Goal: Task Accomplishment & Management: Use online tool/utility

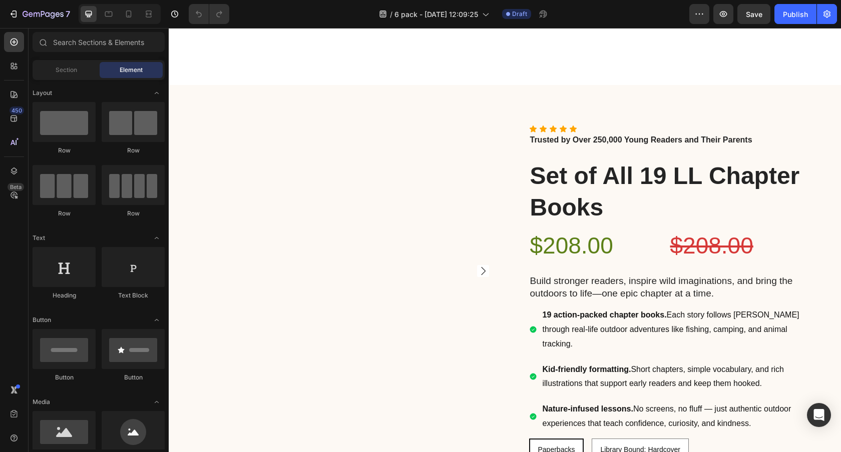
scroll to position [1810, 0]
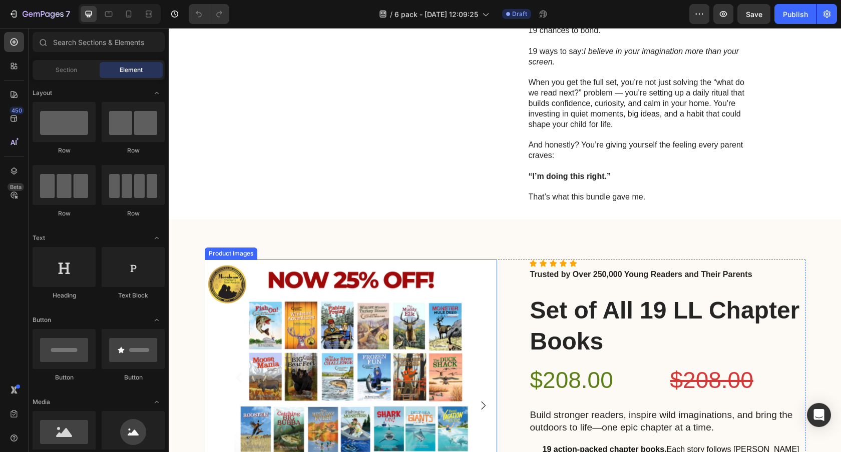
click at [376, 260] on img at bounding box center [351, 406] width 292 height 292
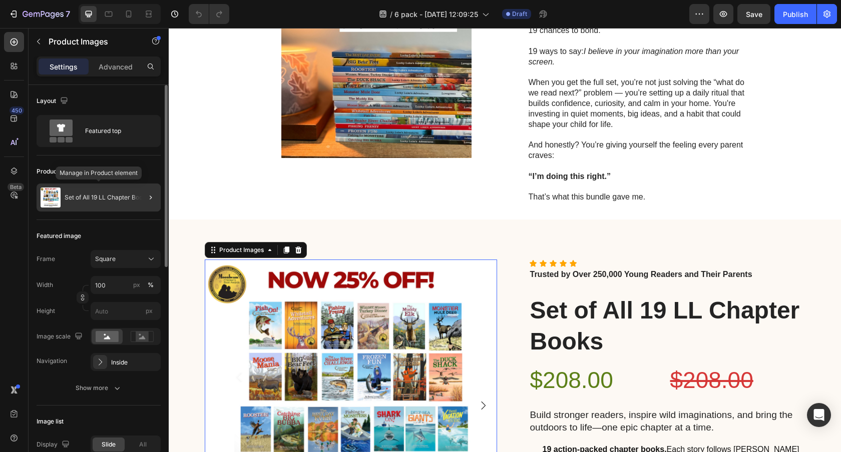
click at [98, 196] on p "Set of All 19 LL Chapter Books" at bounding box center [107, 197] width 85 height 7
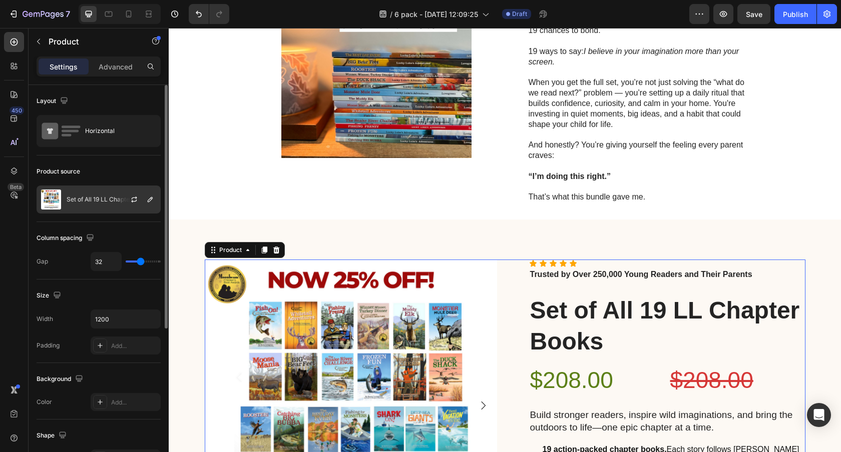
click at [100, 202] on p "Set of All 19 LL Chapter Books" at bounding box center [109, 199] width 85 height 7
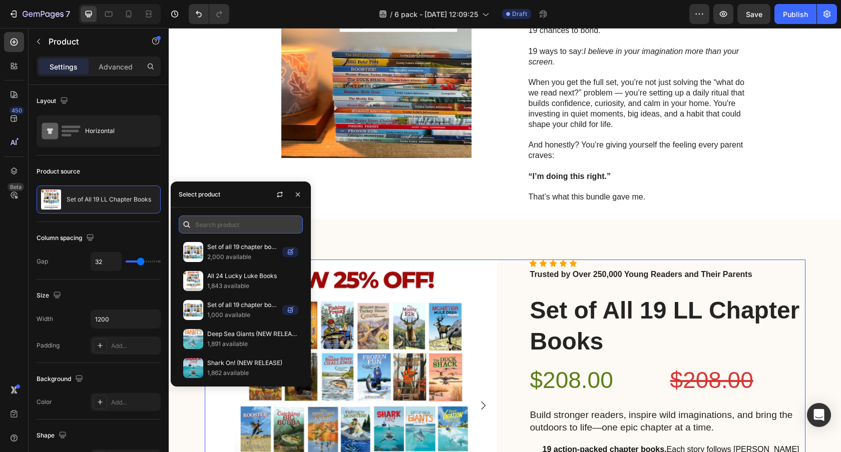
click at [219, 224] on input "text" at bounding box center [241, 225] width 124 height 18
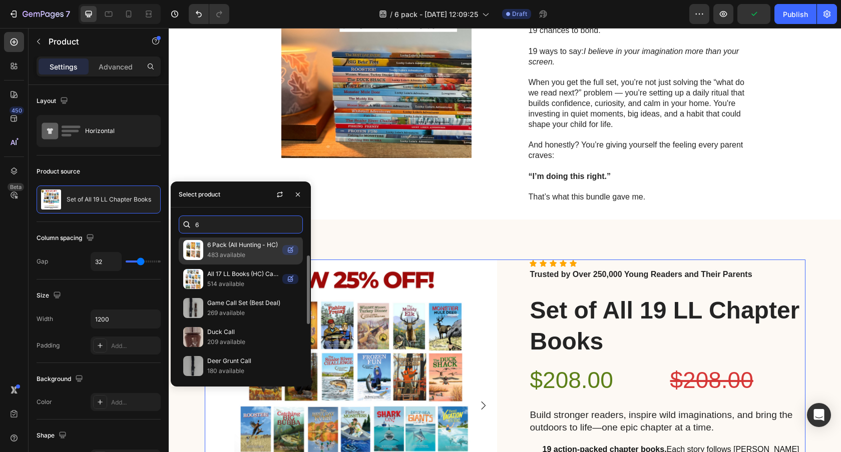
scroll to position [0, 0]
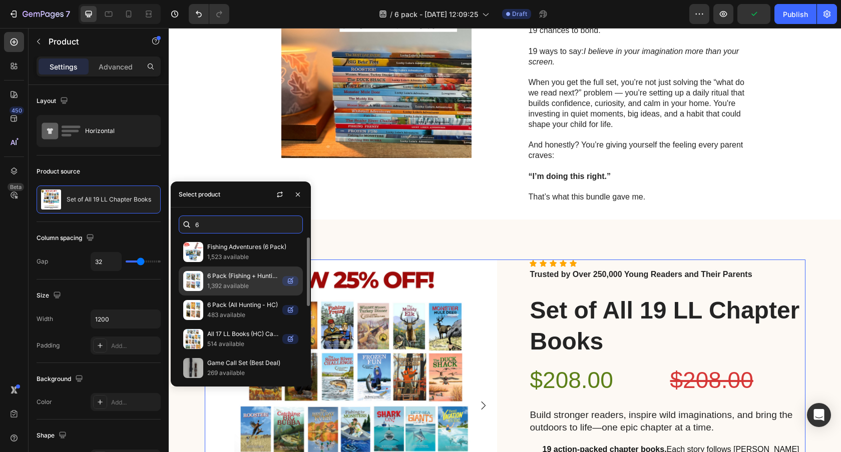
type input "6"
click at [233, 282] on p "1,392 available" at bounding box center [242, 286] width 71 height 10
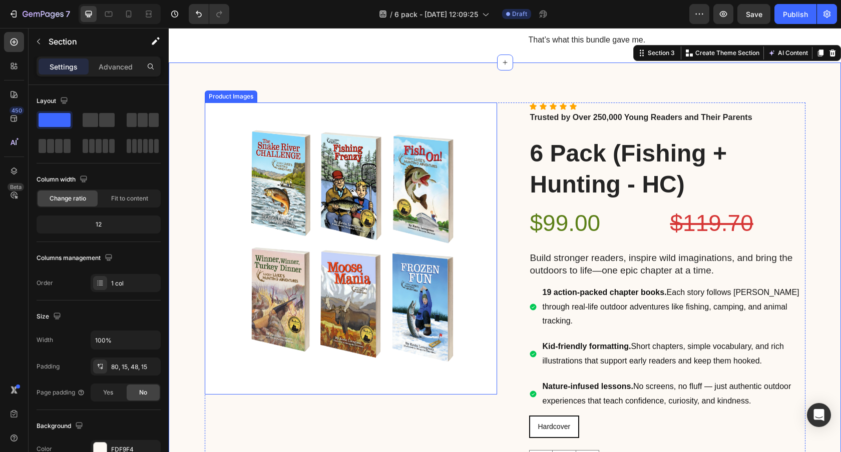
scroll to position [1966, 0]
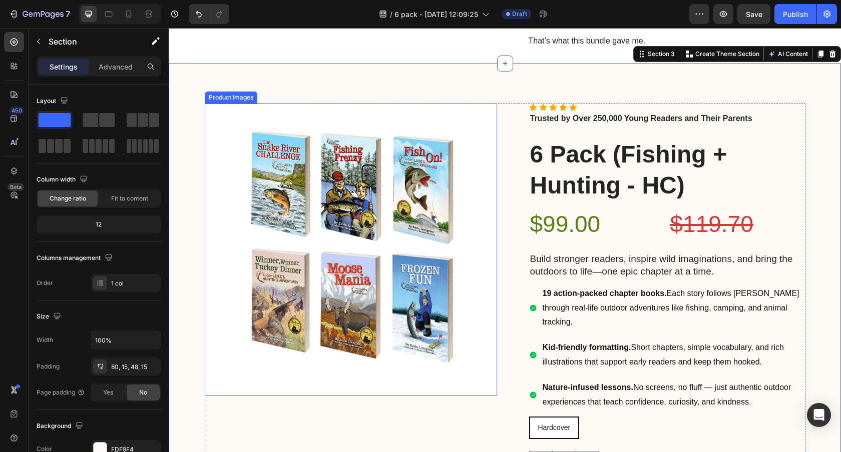
click at [265, 179] on img at bounding box center [351, 250] width 292 height 292
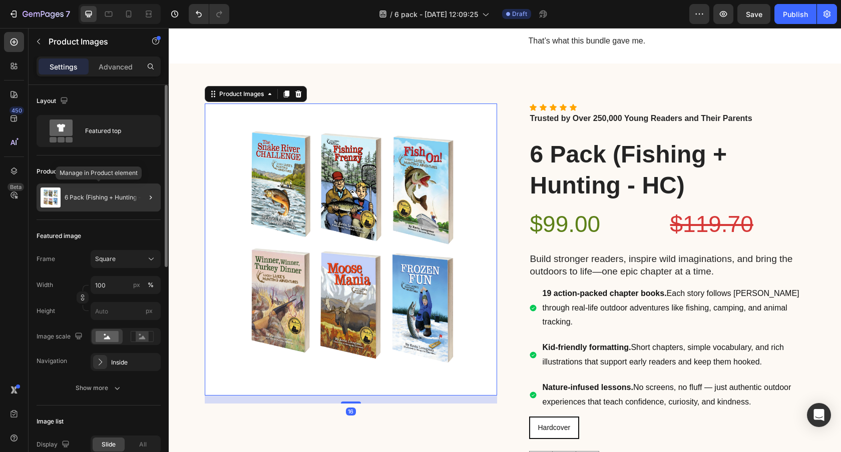
click at [106, 187] on div "6 Pack (Fishing + Hunting - HC)" at bounding box center [99, 198] width 124 height 28
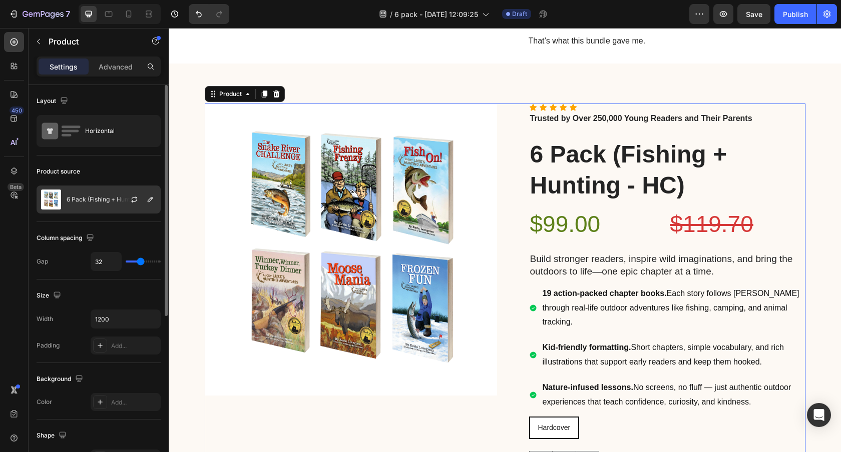
click at [105, 199] on p "6 Pack (Fishing + Hunting - HC)" at bounding box center [111, 199] width 89 height 7
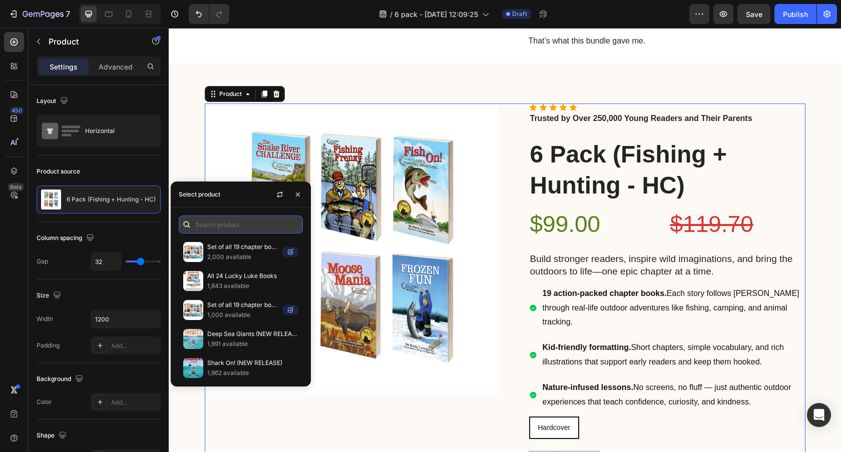
click at [211, 220] on input "text" at bounding box center [241, 225] width 124 height 18
paste input "Fishing Adventures (6 Pack)"
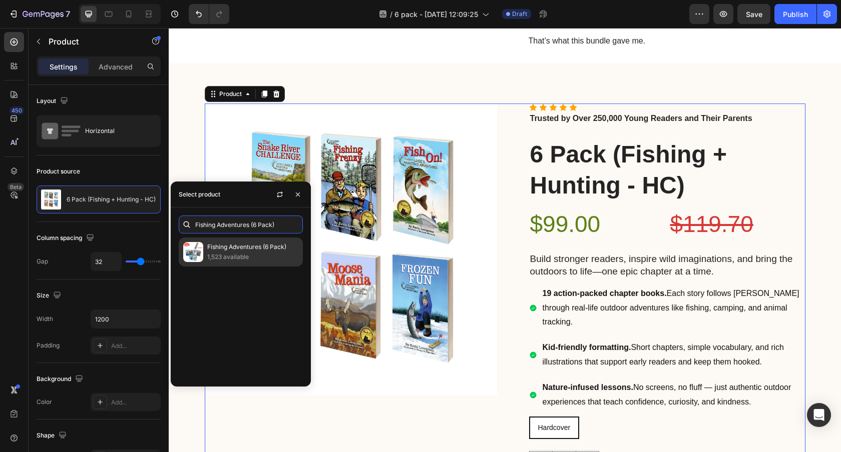
type input "Fishing Adventures (6 Pack)"
click at [224, 248] on p "Fishing Adventures (6 Pack)" at bounding box center [252, 247] width 91 height 10
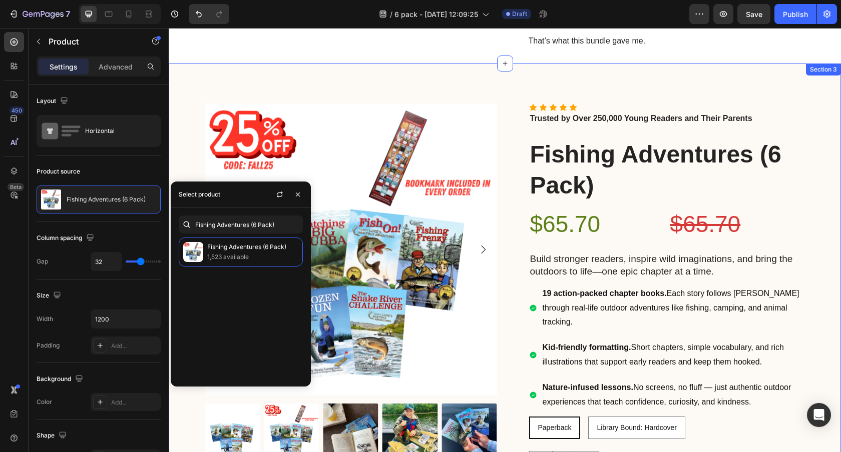
click at [503, 64] on div "Product Images Icon Icon Icon Icon Icon Icon List Trusted by Over 250,000 Young…" at bounding box center [505, 322] width 672 height 516
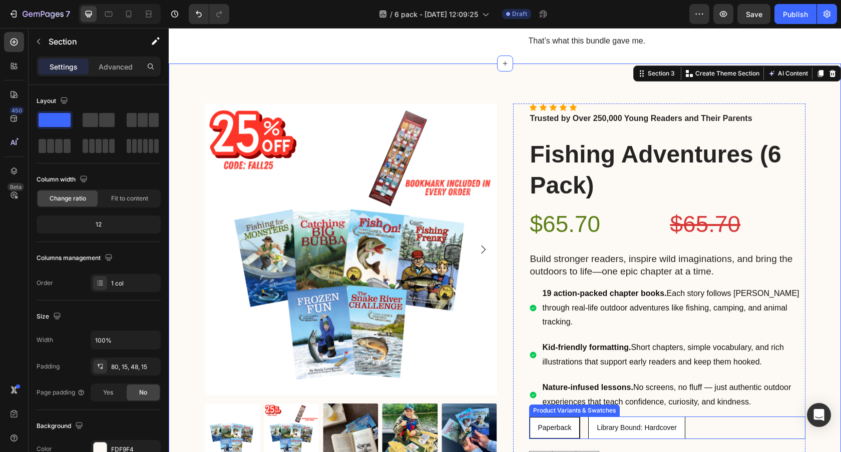
click at [635, 424] on span "Library Bound: Hardcover" at bounding box center [637, 428] width 80 height 8
click at [588, 416] on input "Library Bound: Hardcover Library Bound: Hardcover Library Bound: Hardcover" at bounding box center [588, 416] width 1 height 1
radio input "true"
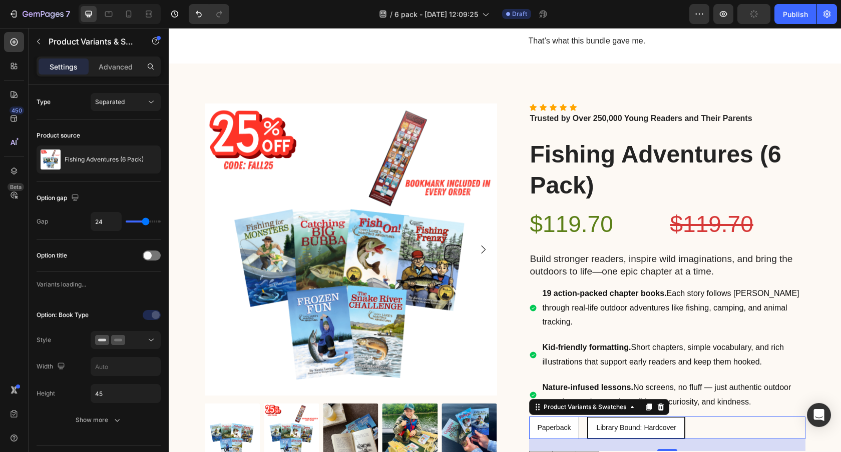
click at [566, 424] on span "Paperback" at bounding box center [554, 428] width 34 height 8
click at [529, 416] on input "Paperback Paperback Paperback" at bounding box center [528, 416] width 1 height 1
radio input "true"
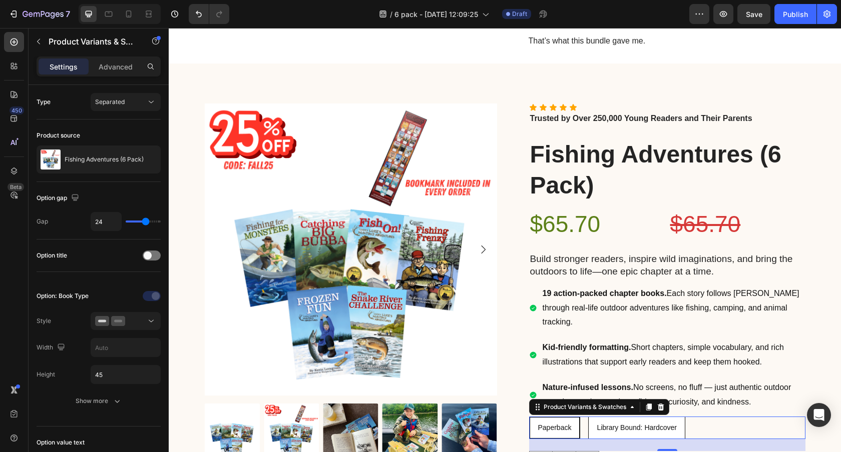
click at [624, 424] on span "Library Bound: Hardcover" at bounding box center [637, 428] width 80 height 8
click at [588, 416] on input "Library Bound: Hardcover Library Bound: Hardcover Library Bound: Hardcover" at bounding box center [588, 416] width 1 height 1
radio input "true"
click at [568, 424] on span "Paperback" at bounding box center [554, 428] width 34 height 8
click at [529, 416] on input "Paperback Paperback Paperback" at bounding box center [528, 416] width 1 height 1
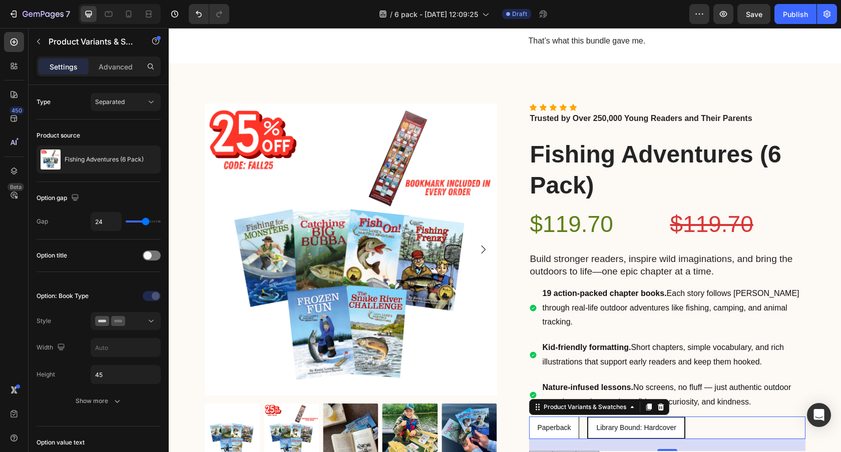
radio input "true"
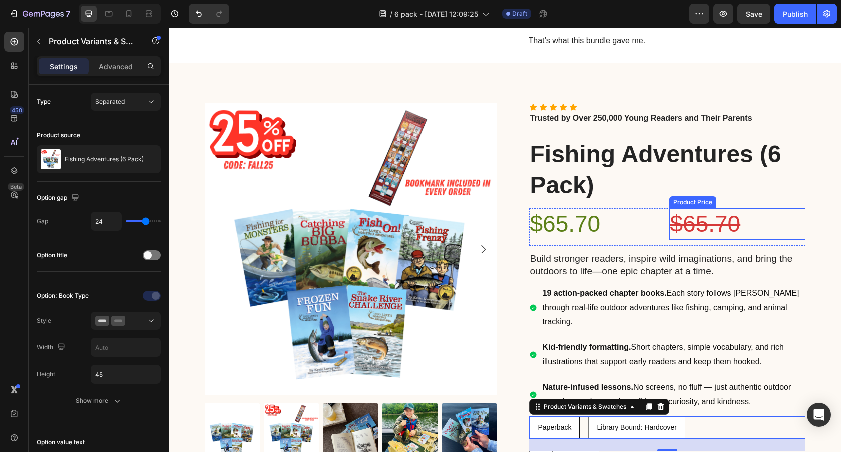
click at [706, 209] on div "$65.70" at bounding box center [737, 225] width 136 height 32
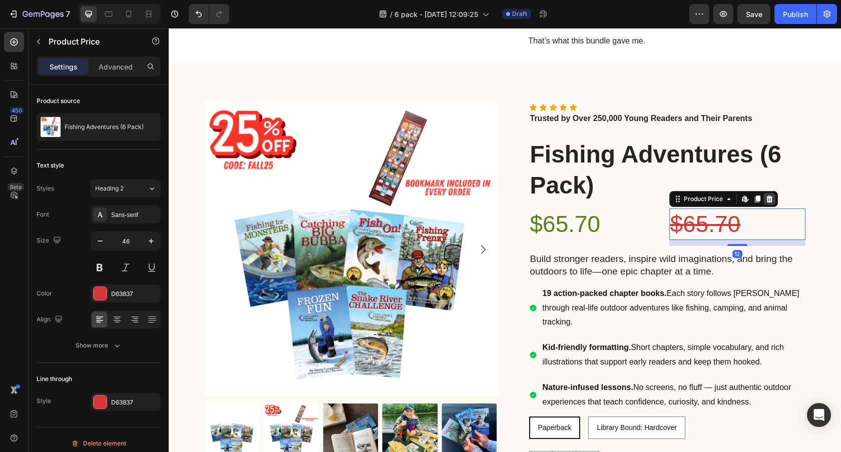
click at [767, 195] on icon at bounding box center [769, 198] width 7 height 7
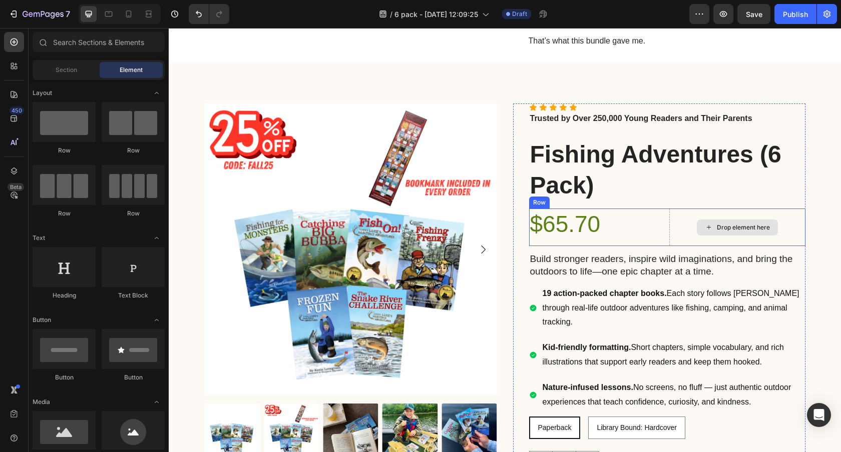
click at [782, 209] on div "Drop element here" at bounding box center [737, 228] width 136 height 38
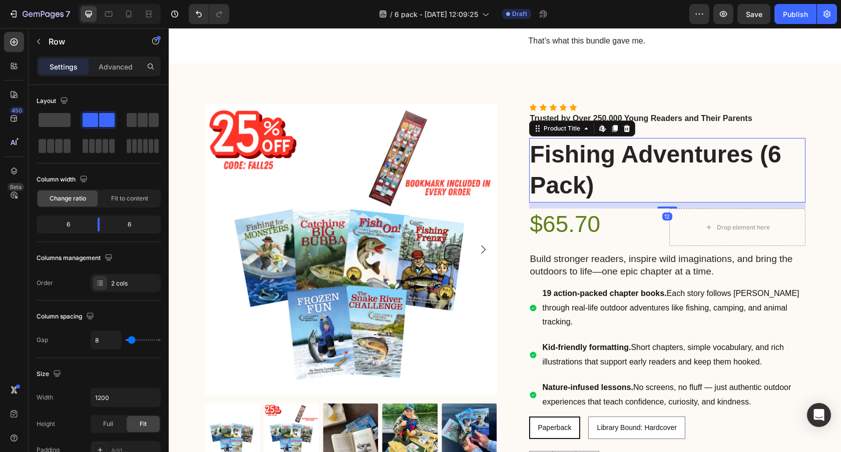
click at [747, 157] on h1 "Fishing Adventures (6 Pack)" at bounding box center [667, 170] width 276 height 65
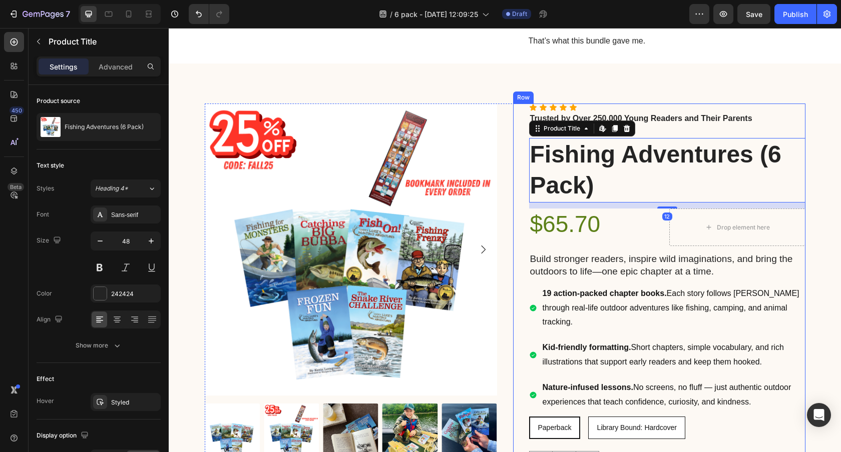
click at [602, 418] on div "Library Bound: Hardcover" at bounding box center [637, 428] width 96 height 21
click at [588, 416] on input "Library Bound: Hardcover Library Bound: Hardcover Library Bound: Hardcover" at bounding box center [588, 416] width 1 height 1
radio input "true"
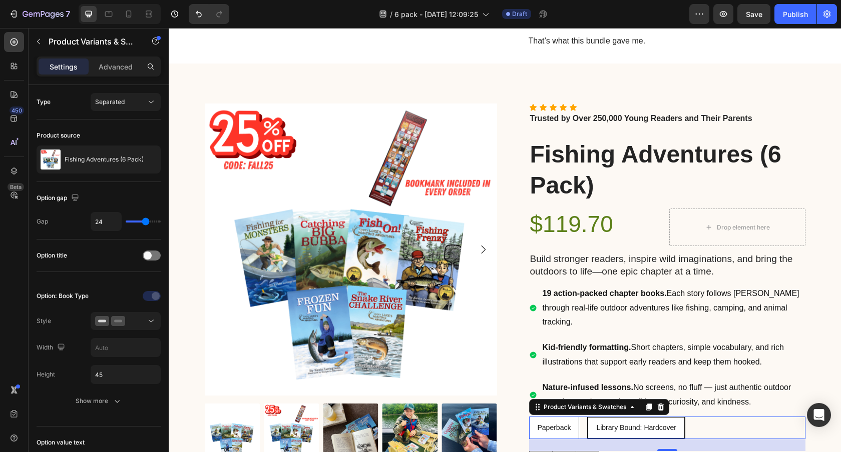
click at [553, 424] on span "Paperback" at bounding box center [554, 428] width 34 height 8
click at [529, 416] on input "Paperback Paperback Paperback" at bounding box center [528, 416] width 1 height 1
radio input "true"
click at [624, 424] on span "Library Bound: Hardcover" at bounding box center [637, 428] width 80 height 8
click at [588, 416] on input "Library Bound: Hardcover Library Bound: Hardcover Library Bound: Hardcover" at bounding box center [588, 416] width 1 height 1
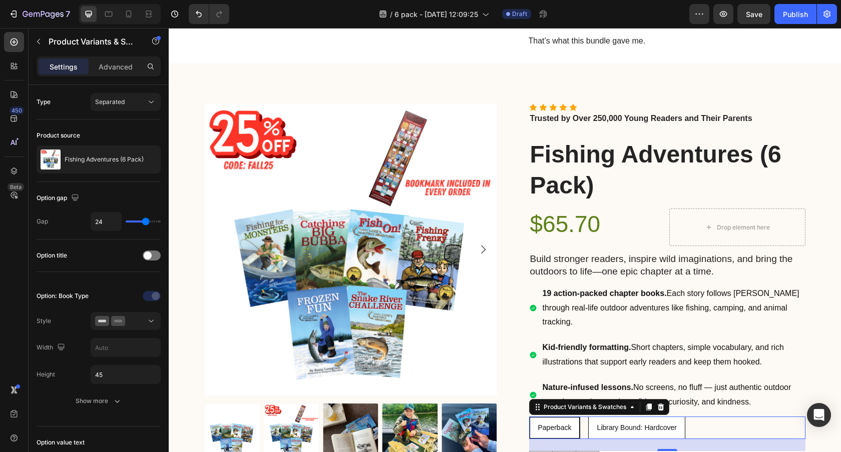
radio input "true"
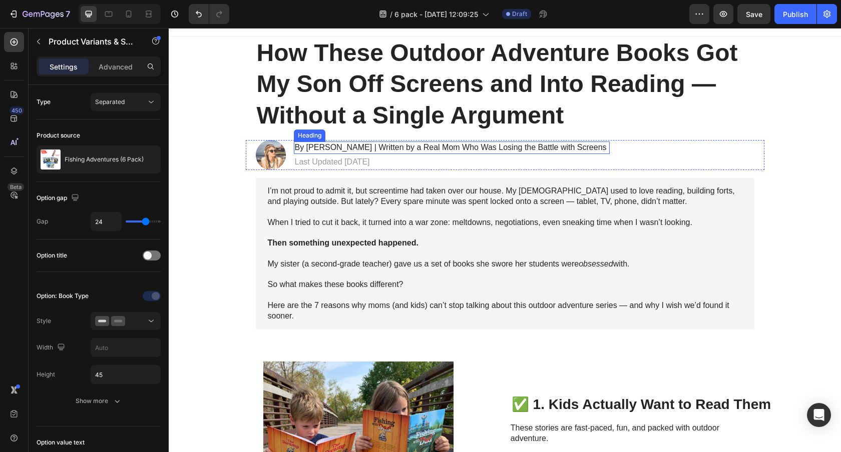
scroll to position [0, 0]
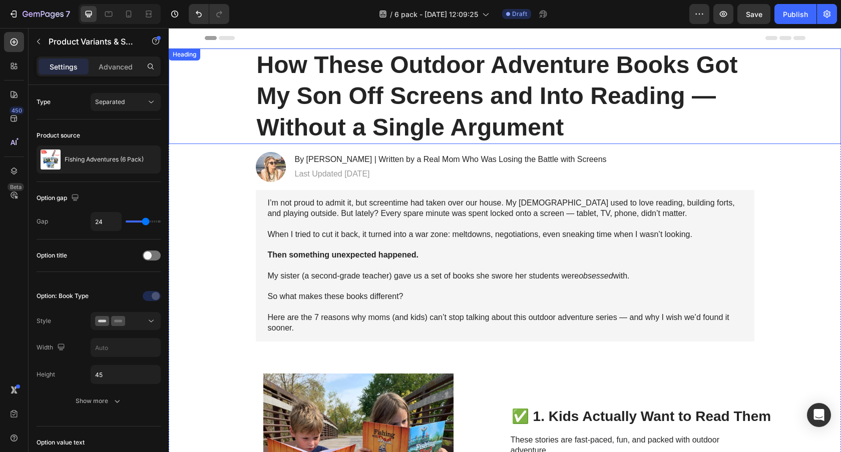
click at [454, 89] on h1 "How These Outdoor Adventure Books Got My Son Off Screens and Into Reading — Wit…" at bounding box center [505, 97] width 498 height 96
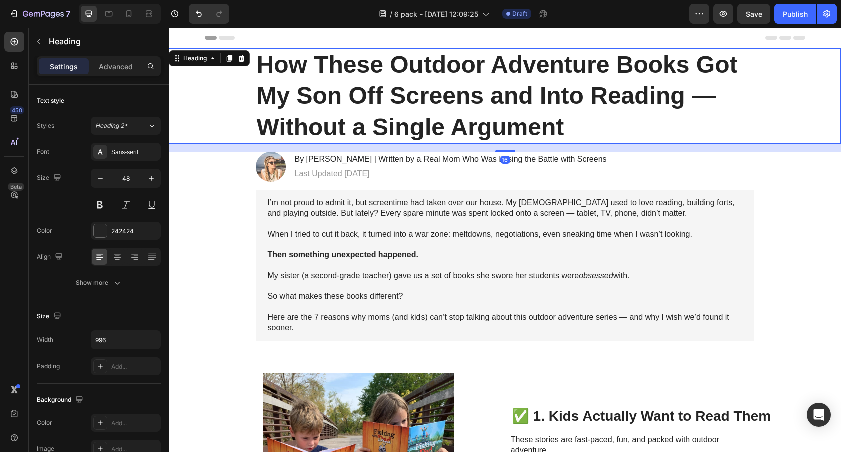
click at [454, 89] on h1 "How These Outdoor Adventure Books Got My Son Off Screens and Into Reading — Wit…" at bounding box center [505, 97] width 498 height 96
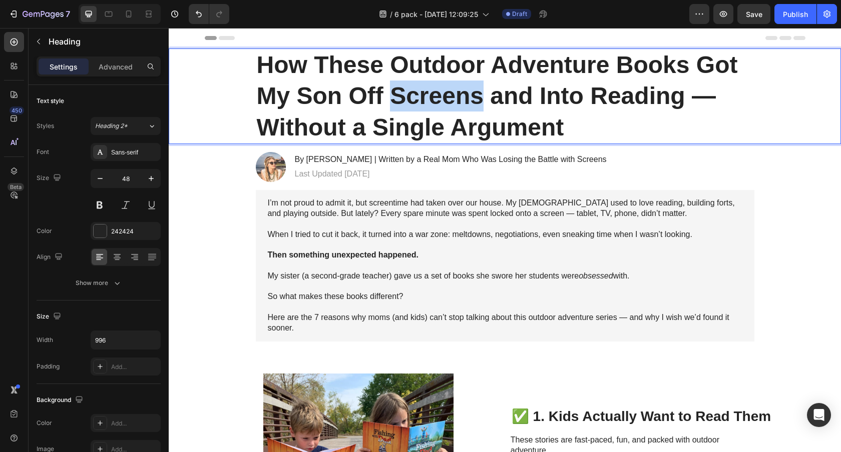
click at [454, 89] on p "How These Outdoor Adventure Books Got My Son Off Screens and Into Reading — Wit…" at bounding box center [505, 97] width 496 height 94
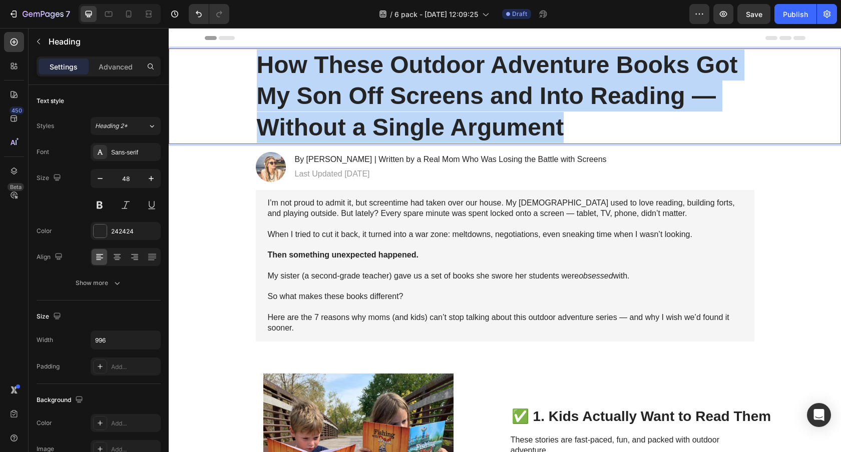
click at [454, 89] on p "How These Outdoor Adventure Books Got My Son Off Screens and Into Reading — Wit…" at bounding box center [505, 97] width 496 height 94
